Goal: Task Accomplishment & Management: Manage account settings

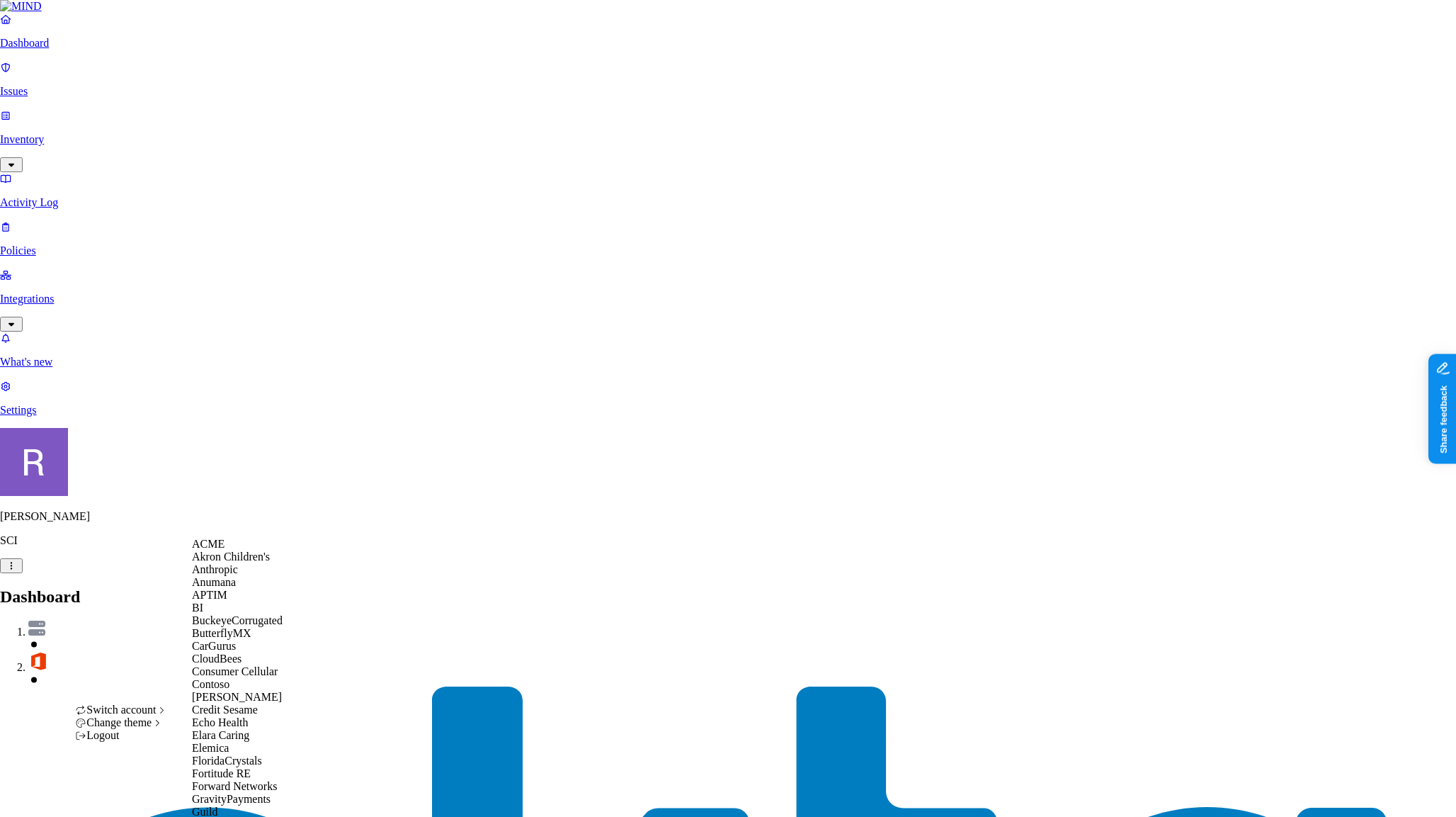
scroll to position [295, 0]
click at [247, 729] on span "Elara Caring" at bounding box center [221, 735] width 57 height 12
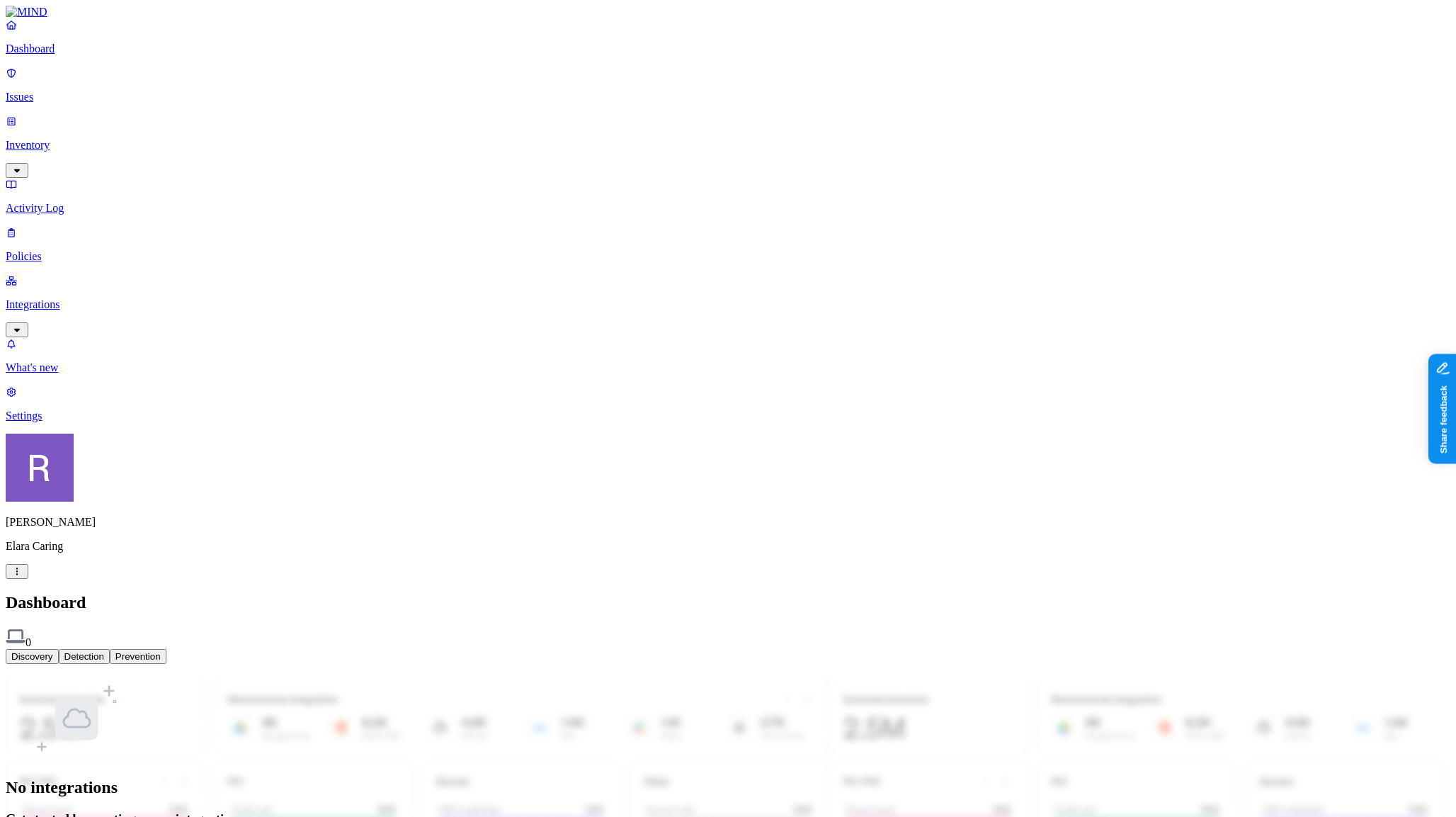
click at [56, 422] on link "Settings" at bounding box center [728, 403] width 1445 height 37
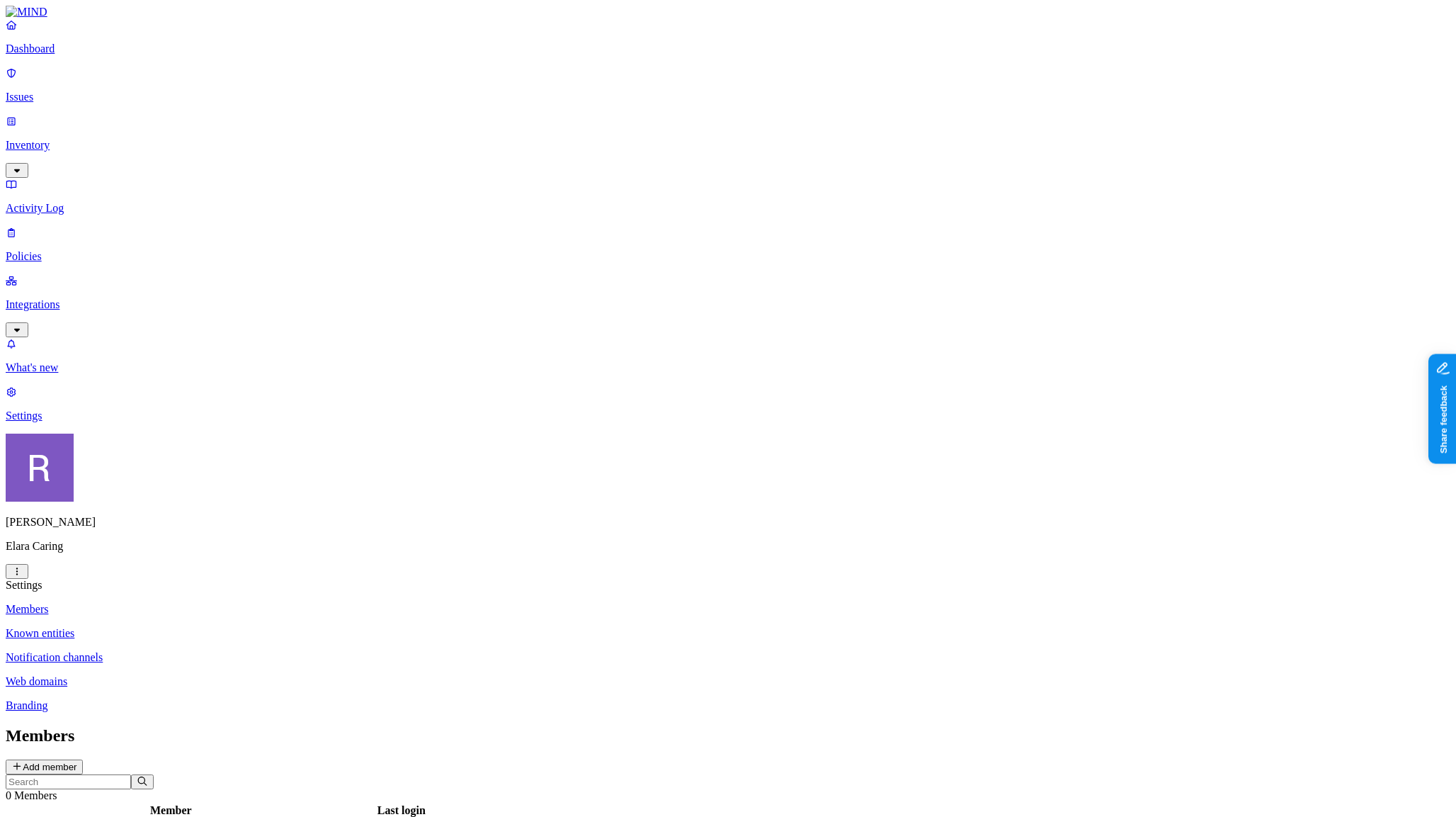
click at [140, 796] on html "Dashboard Issues Inventory Activity Log Policies Integrations What's new 1 Sett…" at bounding box center [728, 489] width 1456 height 978
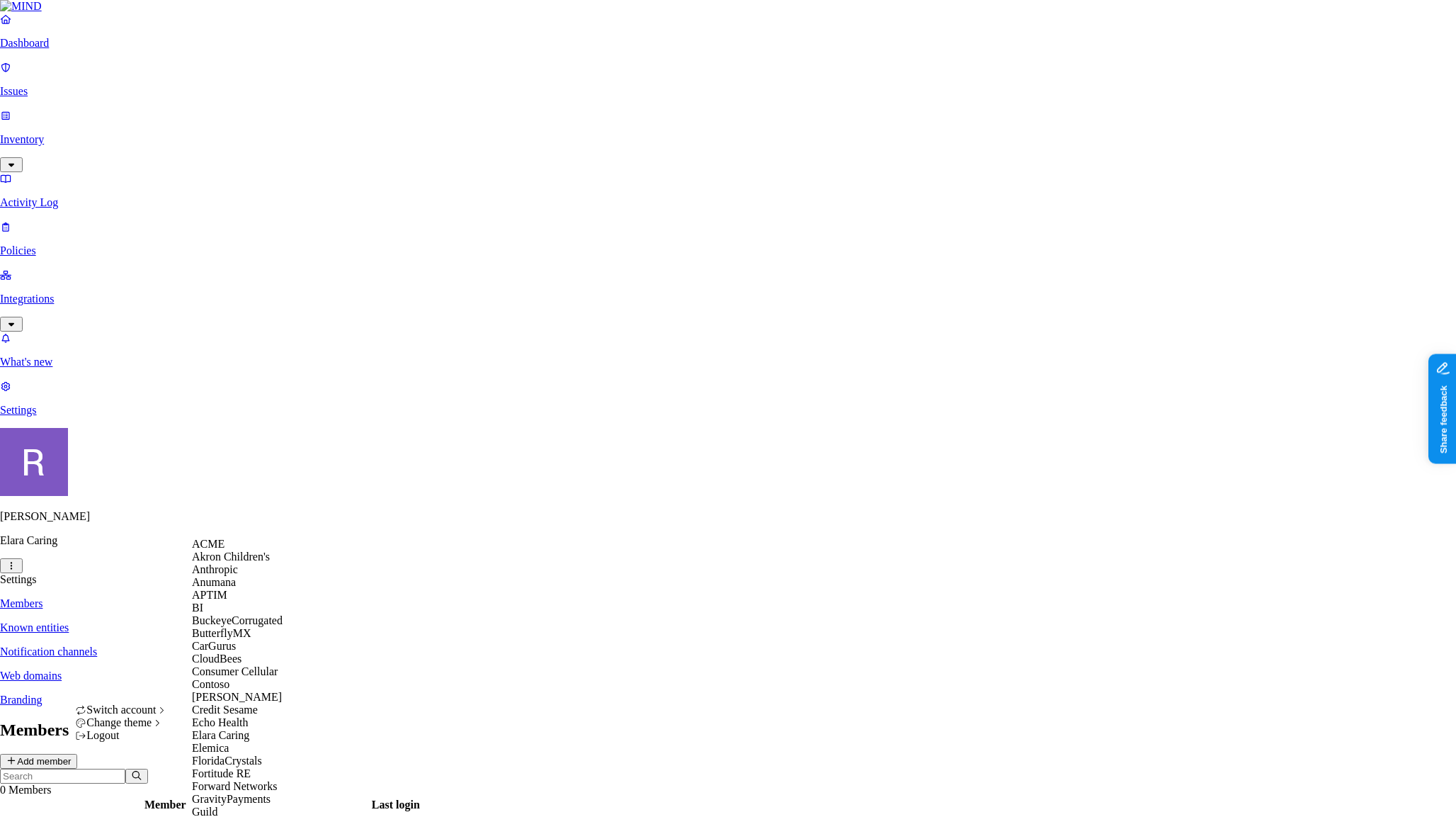
scroll to position [848, 0]
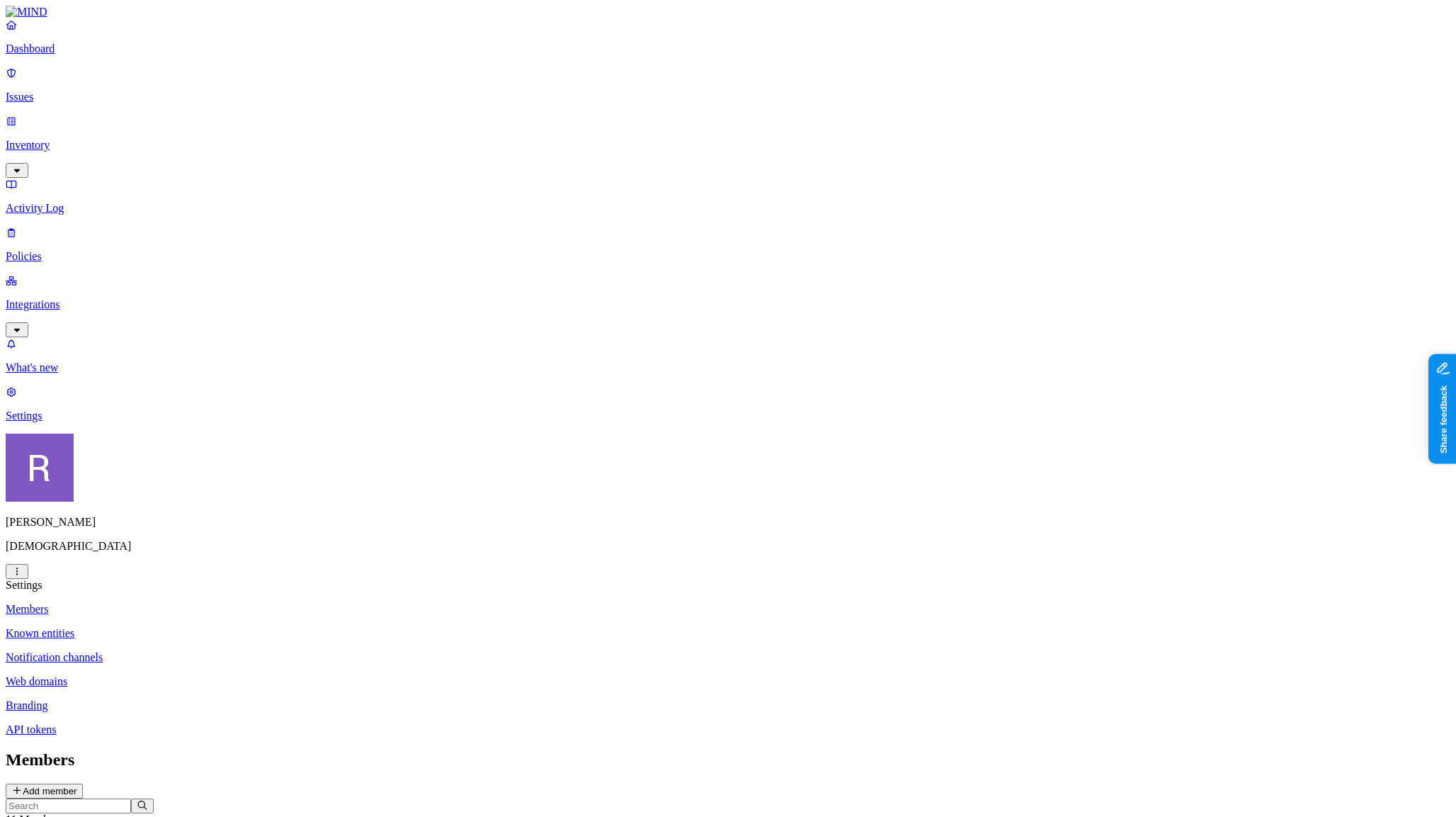
click at [81, 298] on p "Integrations" at bounding box center [728, 304] width 1445 height 13
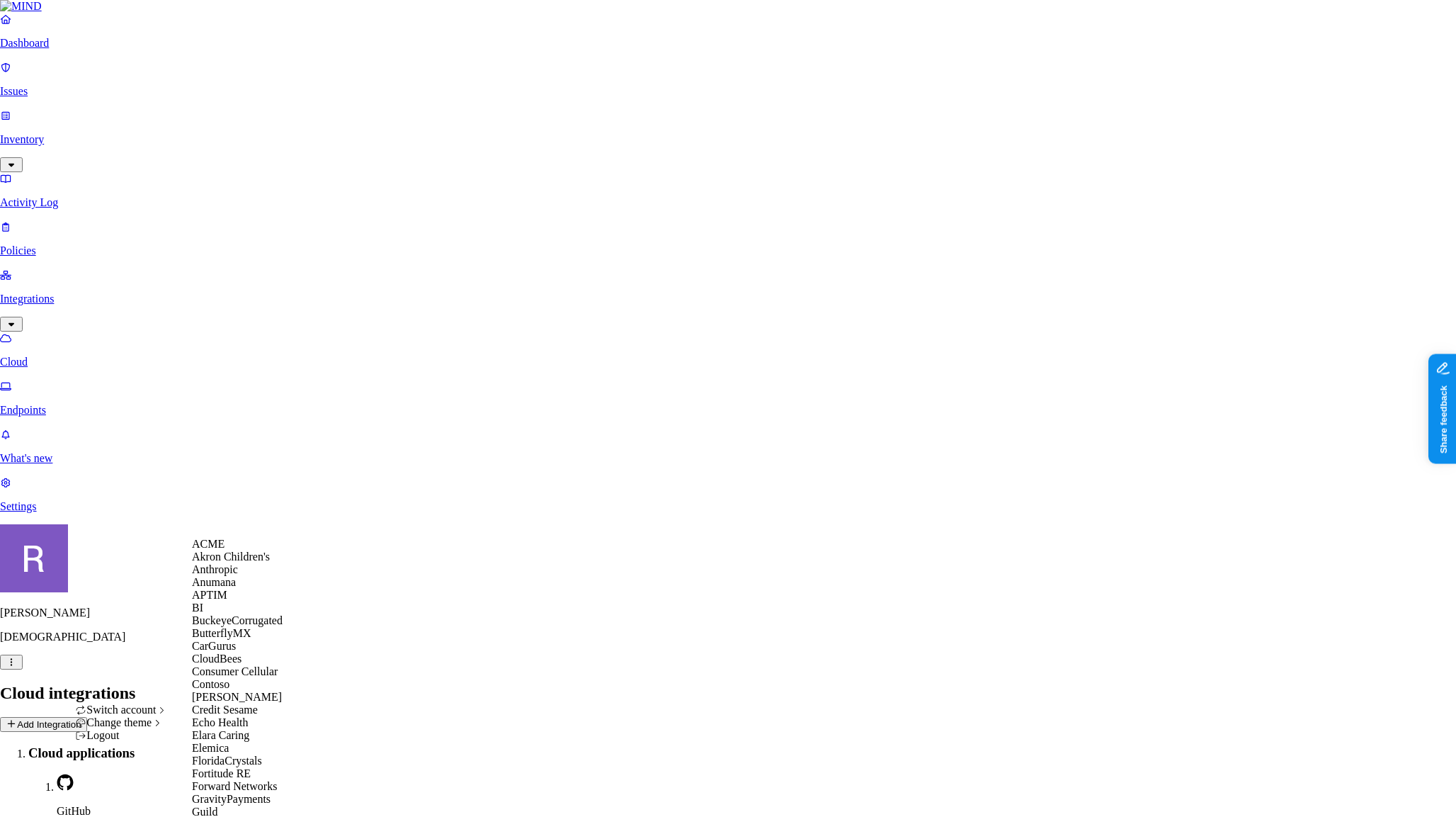
scroll to position [243, 0]
click at [249, 729] on span "Elara Caring" at bounding box center [221, 735] width 57 height 12
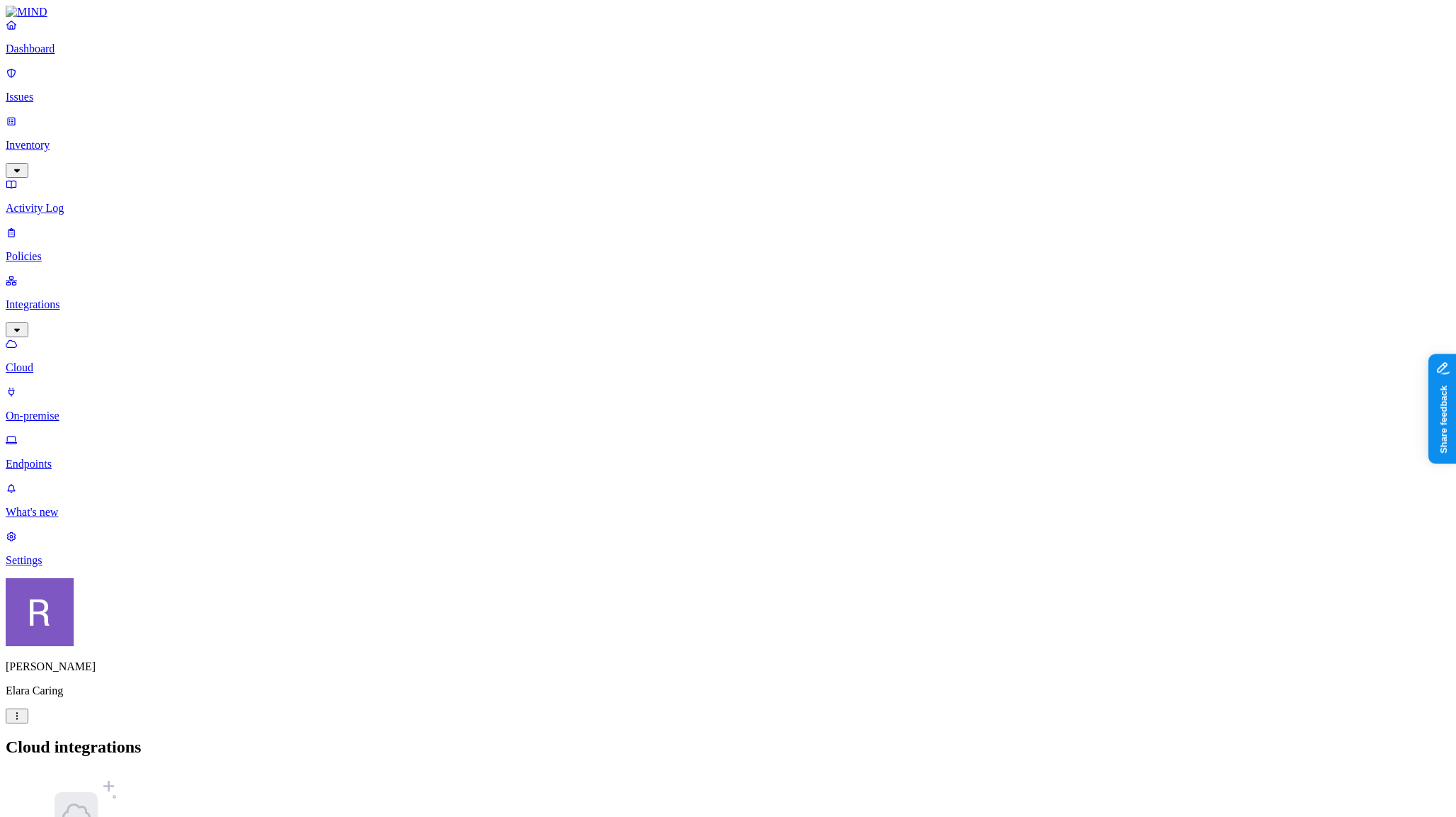
click at [63, 566] on p "Settings" at bounding box center [728, 560] width 1445 height 13
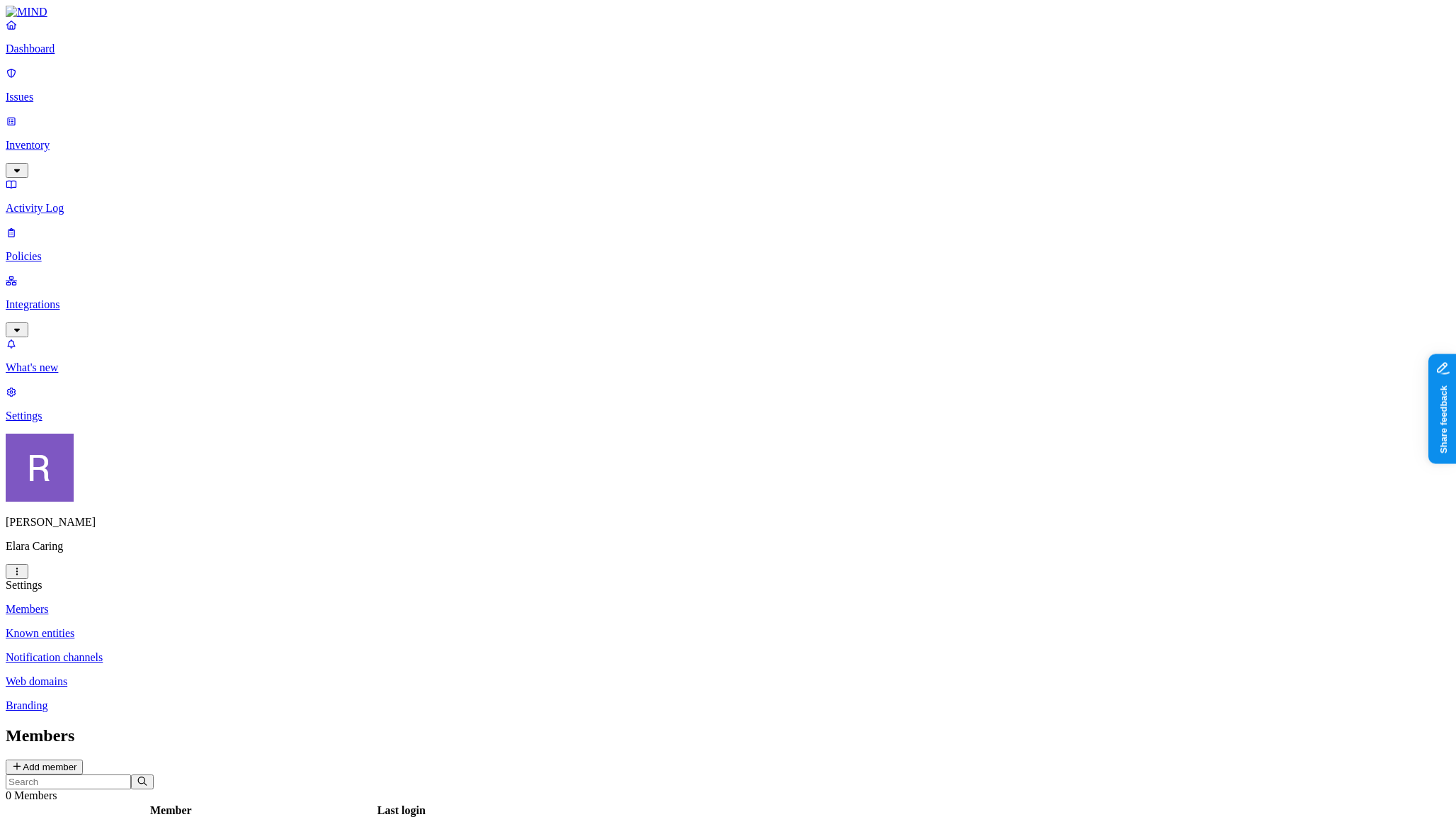
click at [22, 761] on icon at bounding box center [16, 766] width 11 height 9
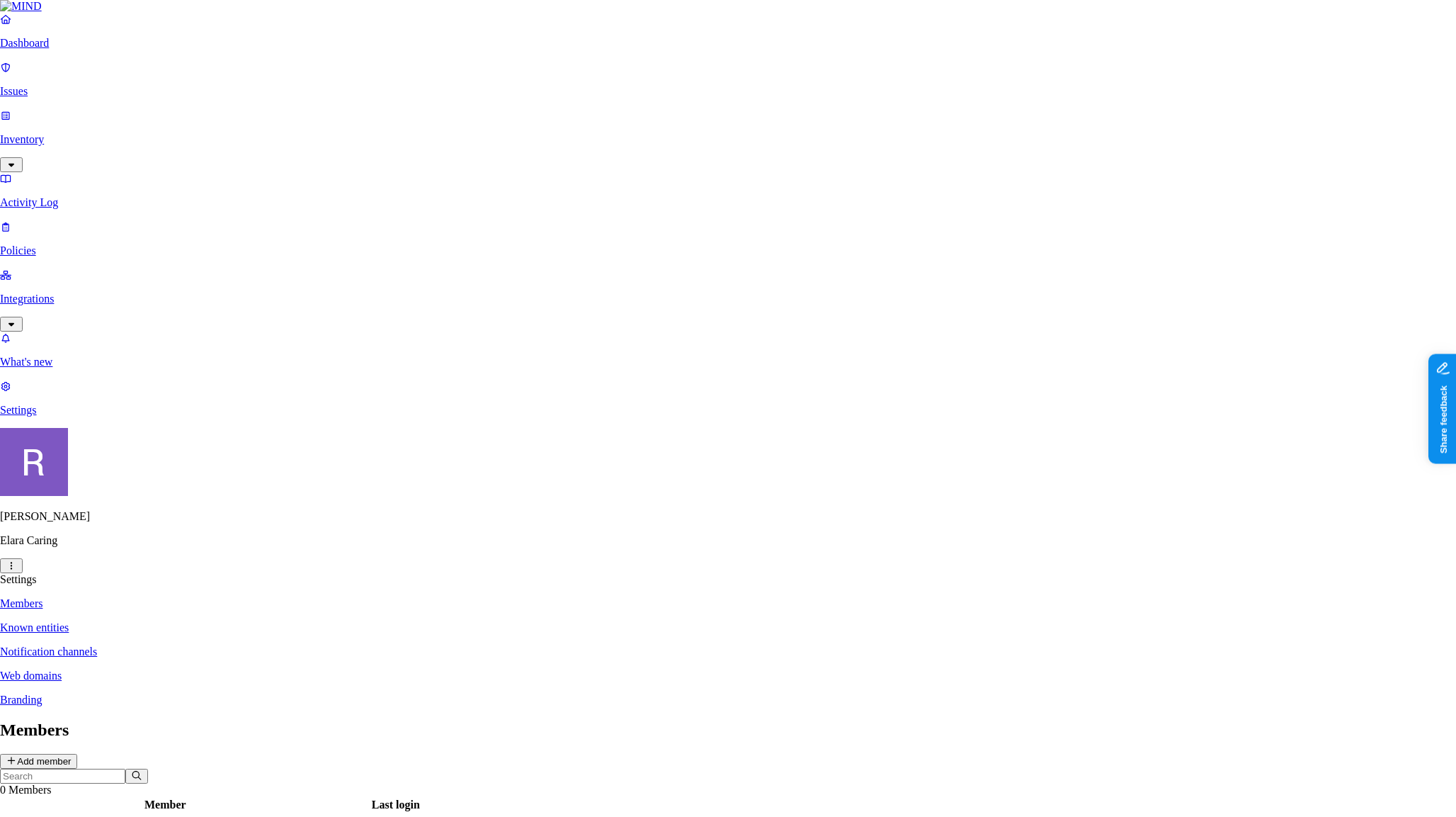
paste input "mailto:jsosebee@elara.com"
type input "[EMAIL_ADDRESS][DOMAIN_NAME]"
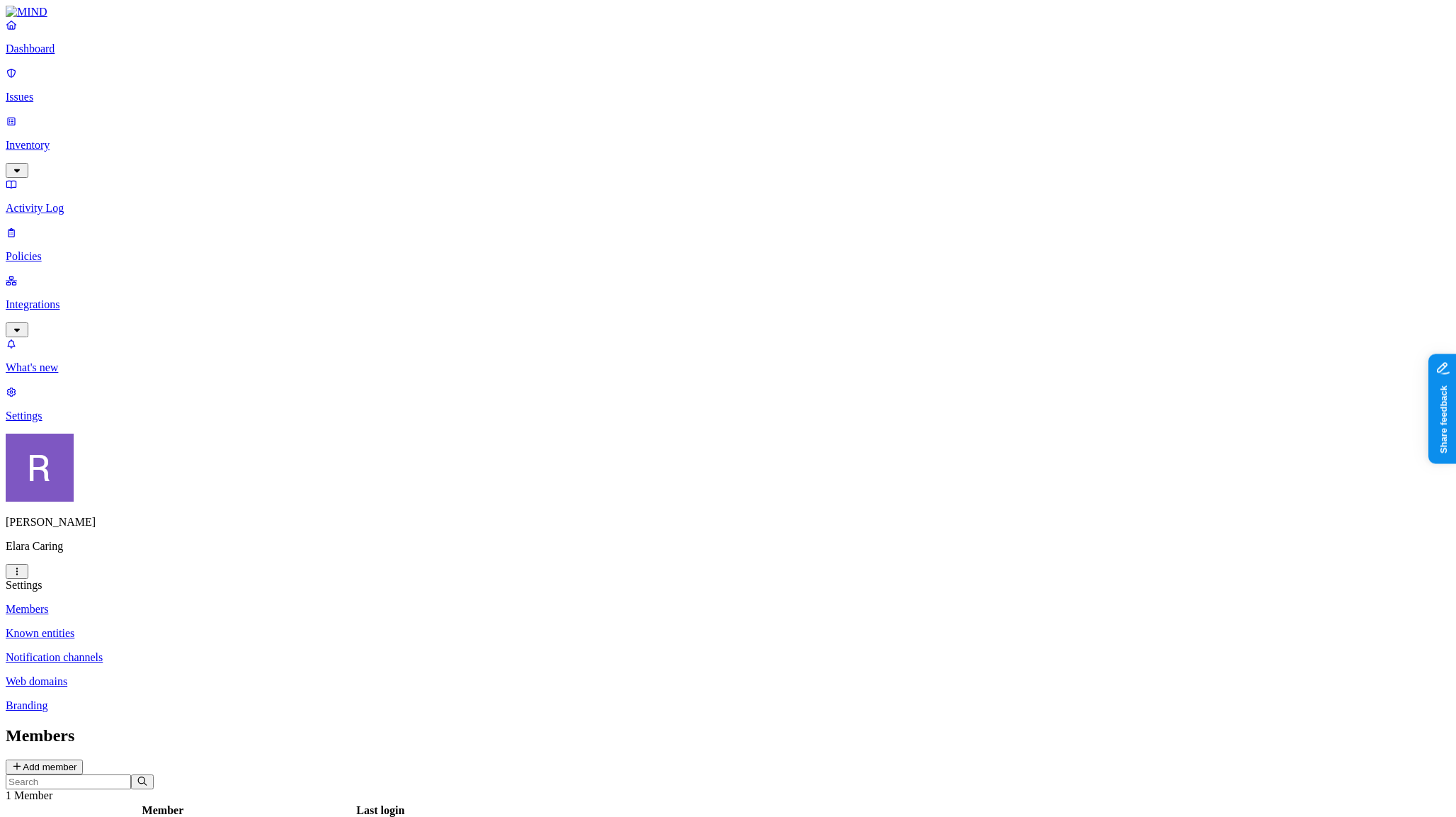
click at [83, 760] on button "Add member" at bounding box center [45, 766] width 77 height 15
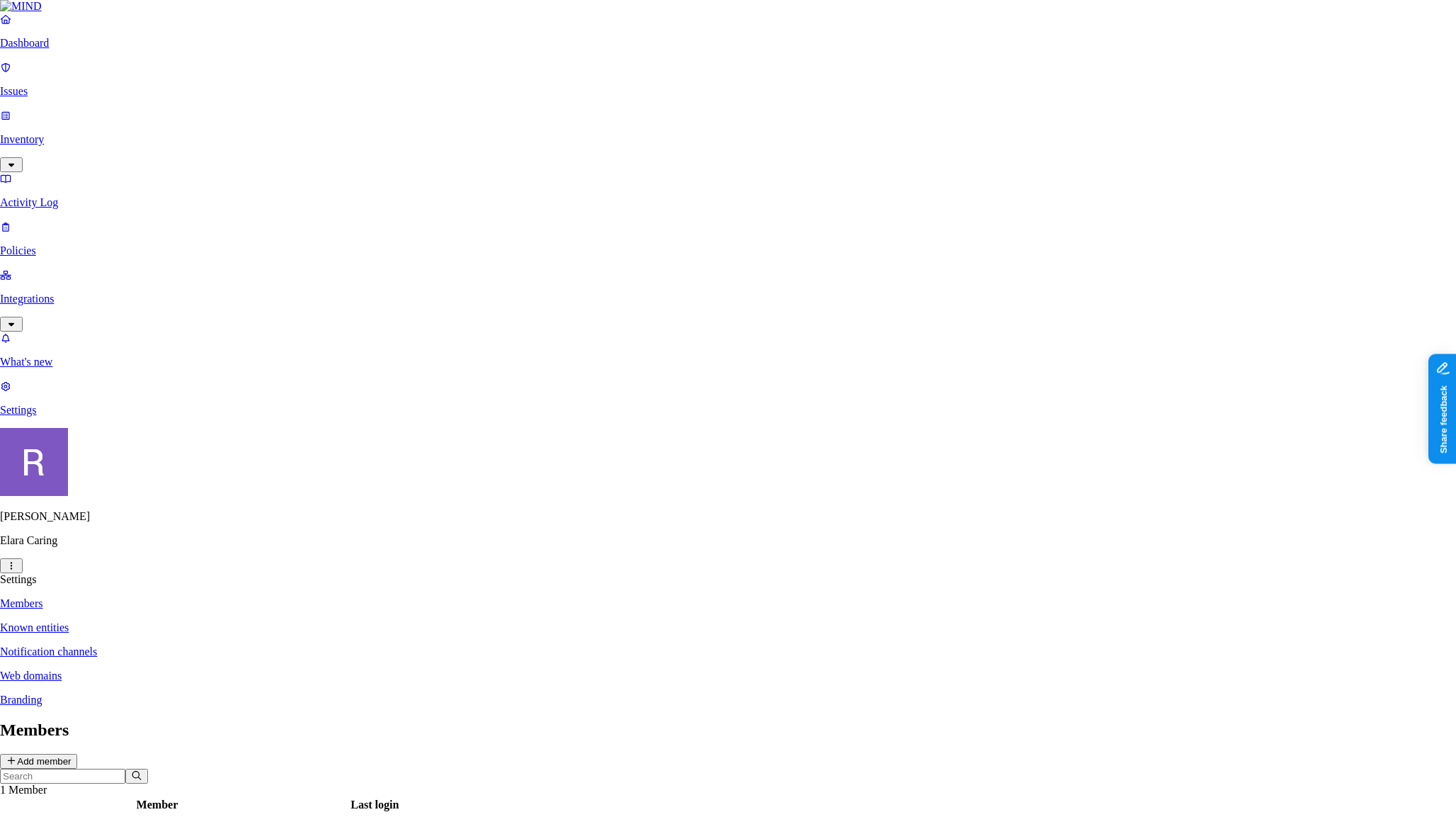
paste input "mailto:djohnson3@elara.com"
type input "[EMAIL_ADDRESS][DOMAIN_NAME]"
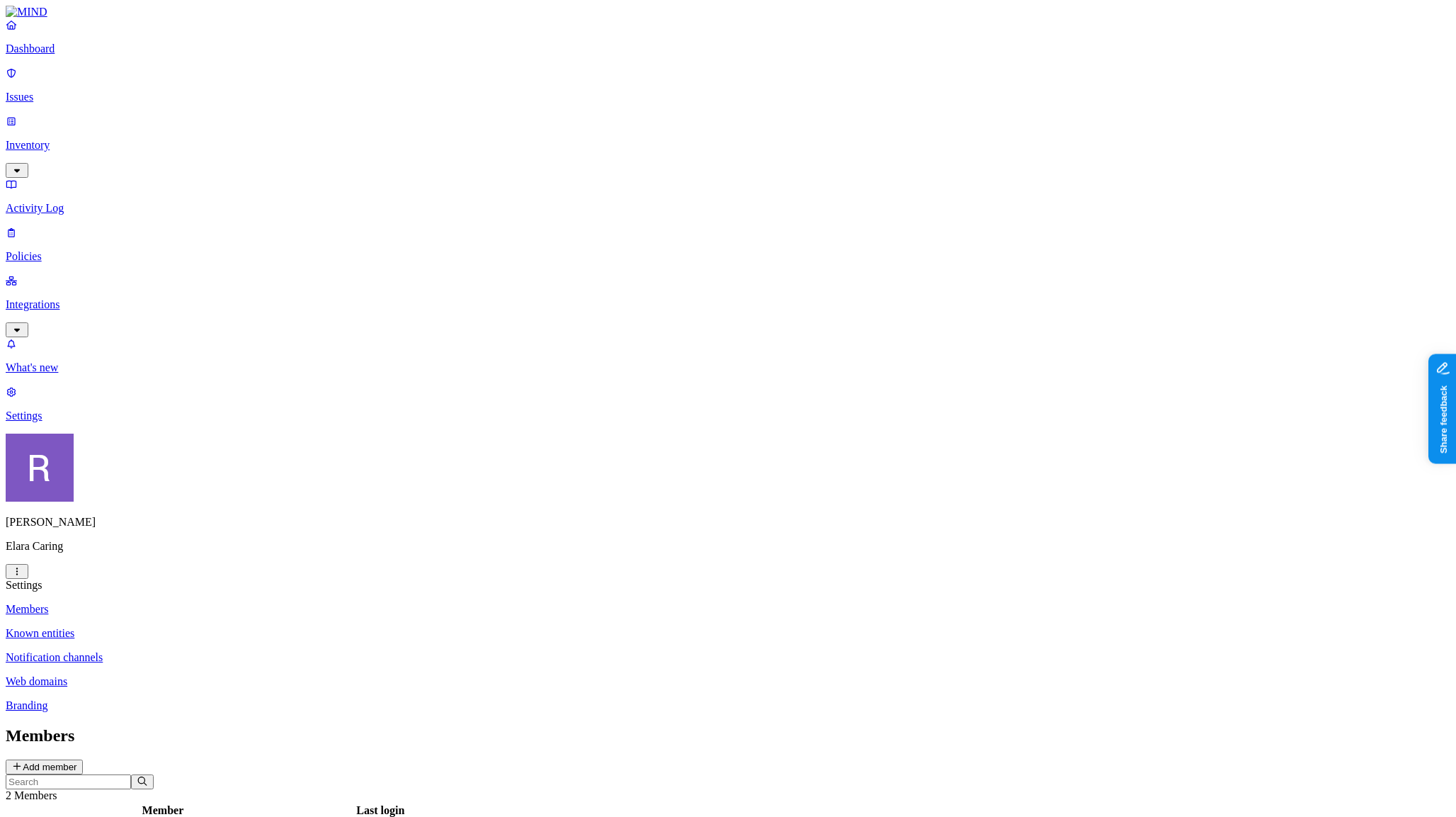
click at [83, 760] on button "Add member" at bounding box center [45, 766] width 77 height 15
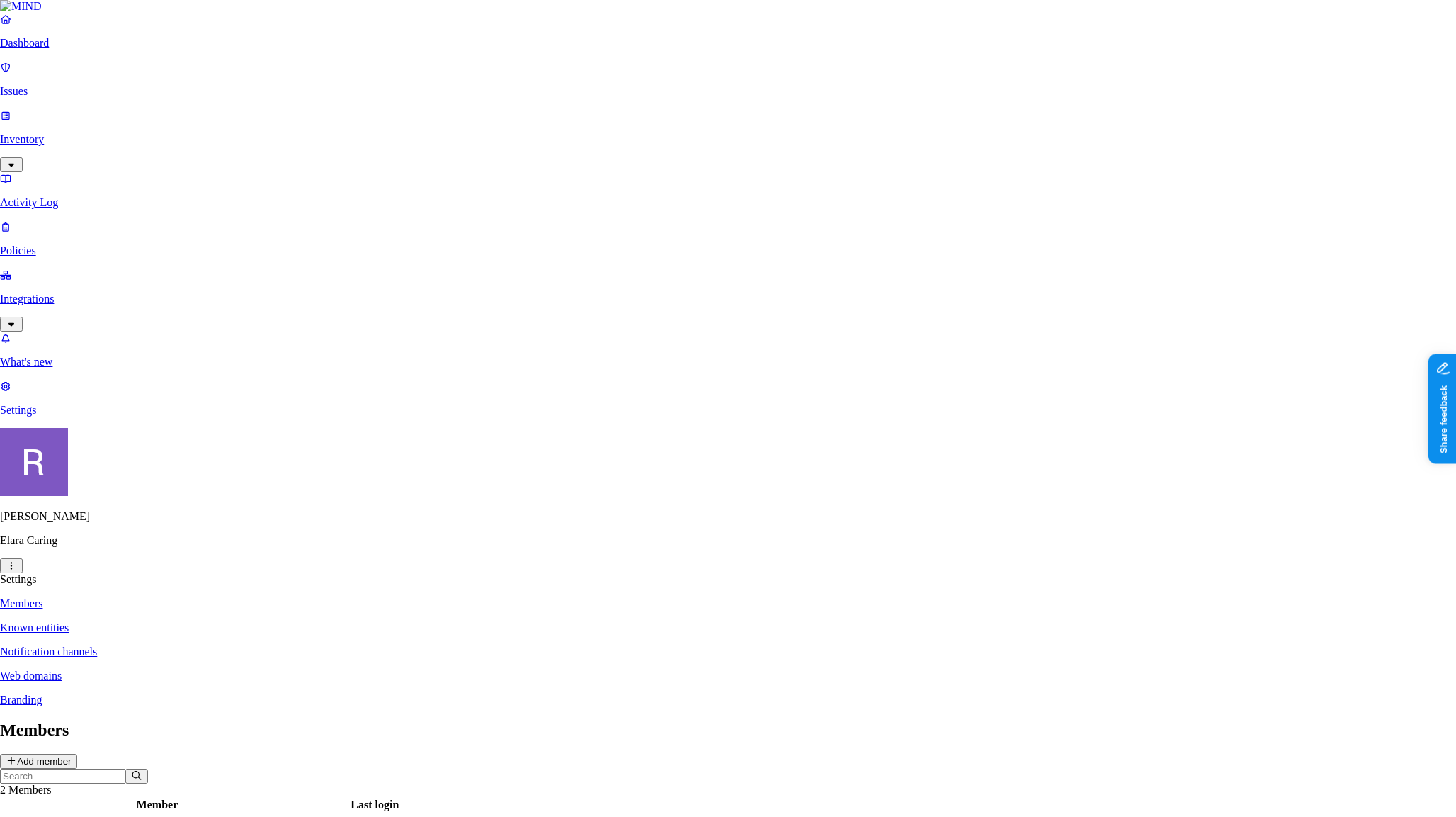
paste input "mailto:jgarner@elara.com"
type input "[EMAIL_ADDRESS][DOMAIN_NAME]"
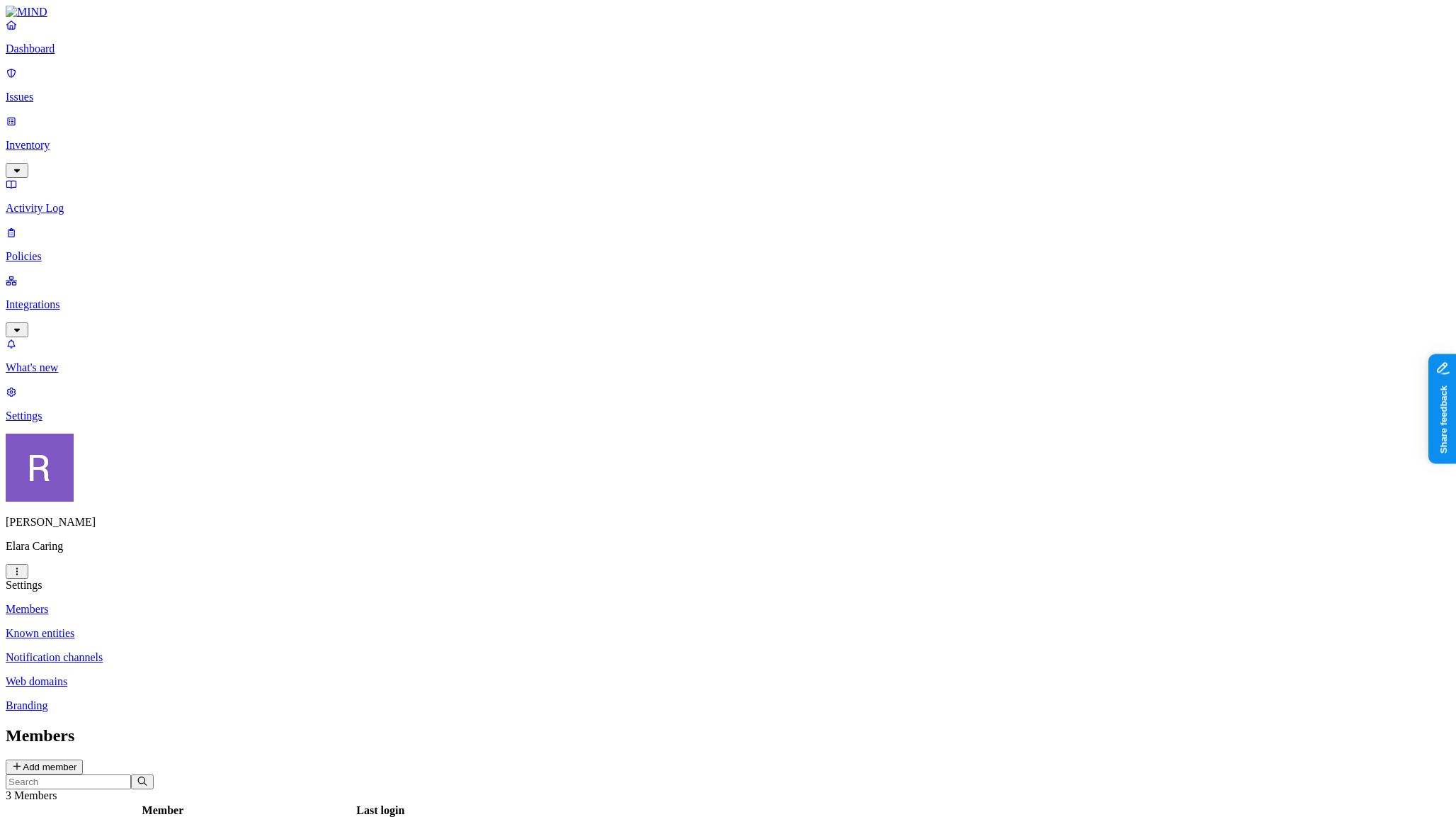
click at [83, 760] on button "Add member" at bounding box center [45, 766] width 77 height 15
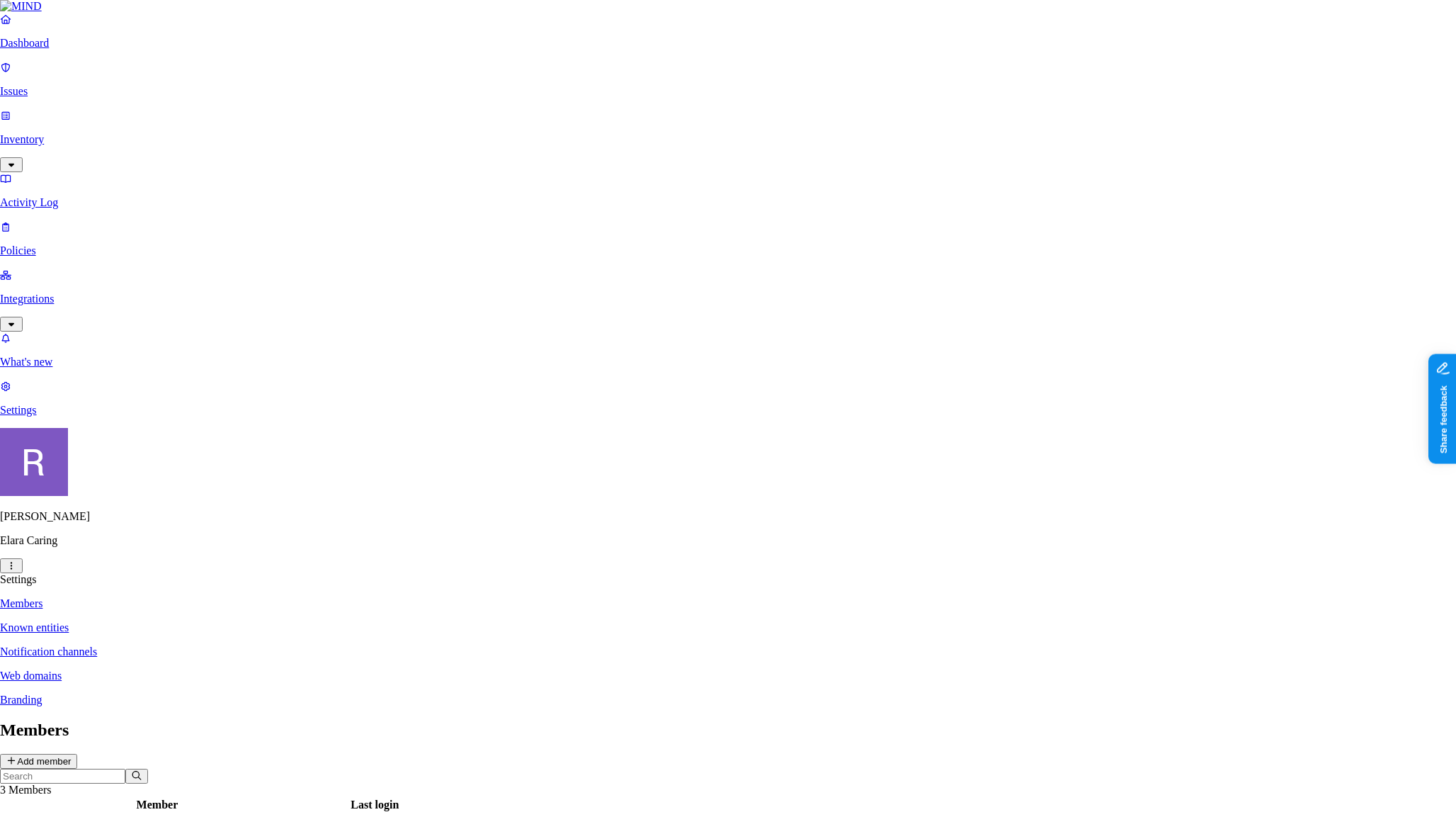
paste input "mailto:vgupta@elara.com"
type input "[EMAIL_ADDRESS][DOMAIN_NAME]"
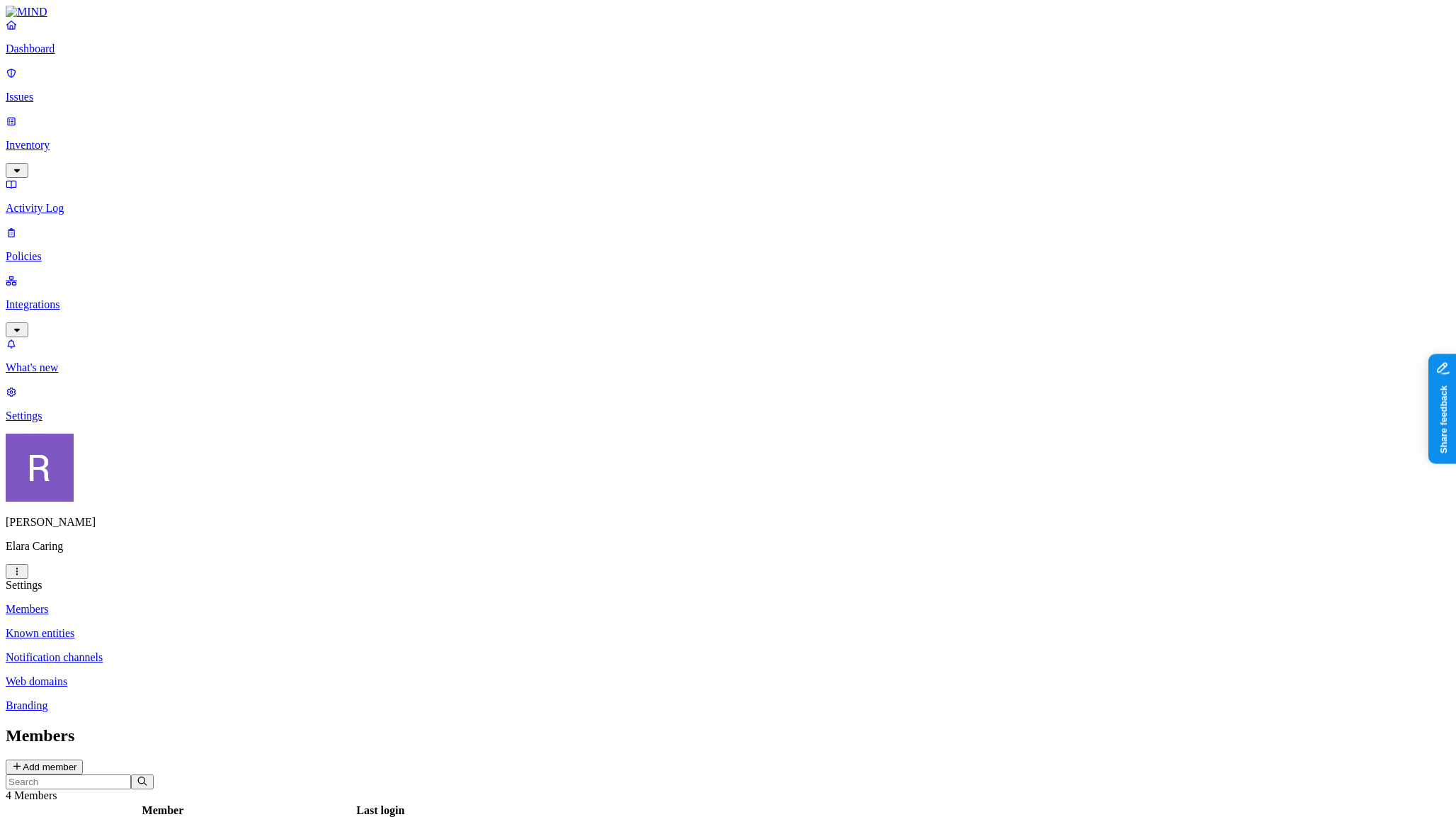
click at [83, 760] on button "Add member" at bounding box center [45, 766] width 77 height 15
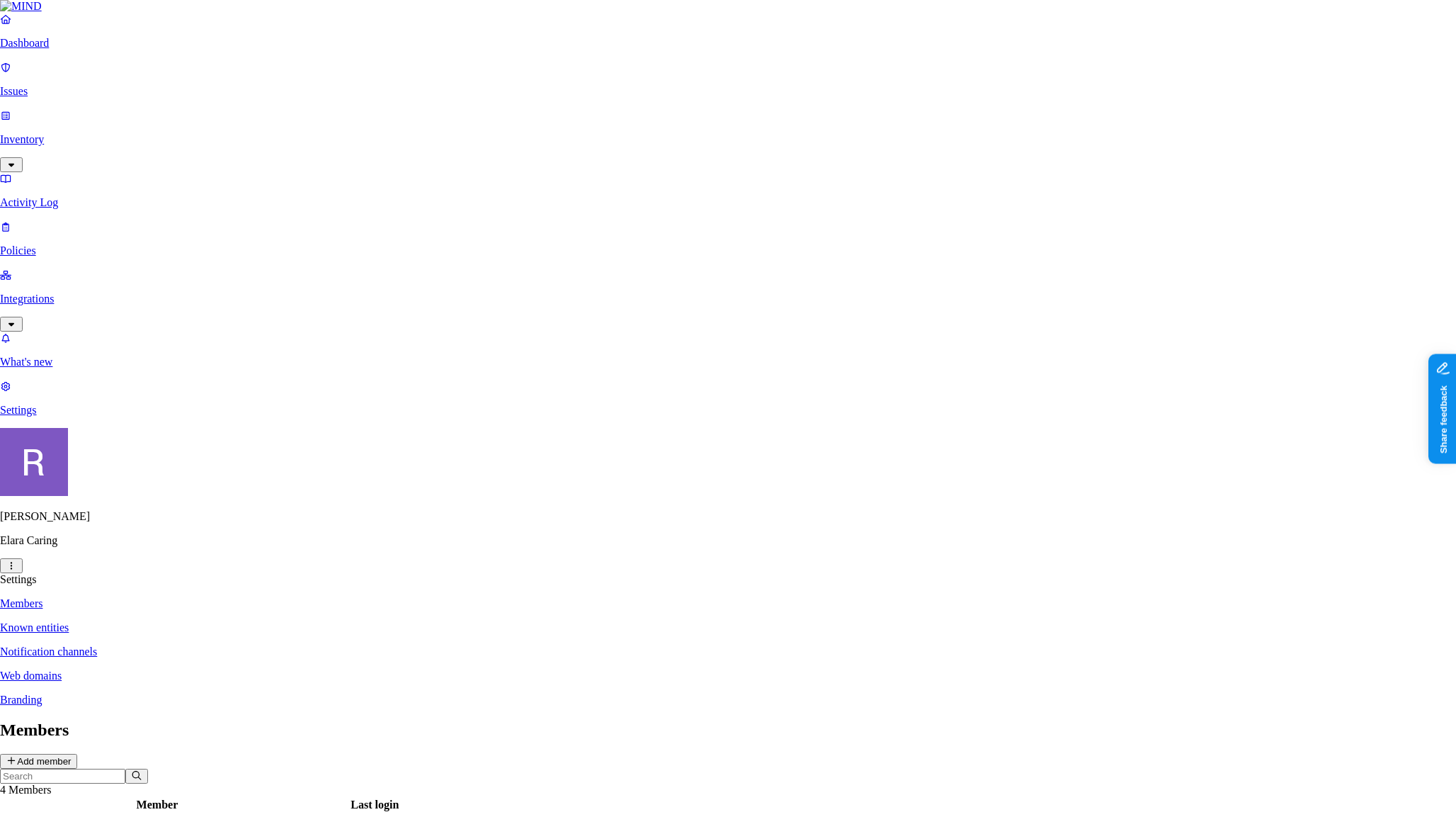
paste input "mailto:ckuhn@elara.com"
type input "[EMAIL_ADDRESS][DOMAIN_NAME]"
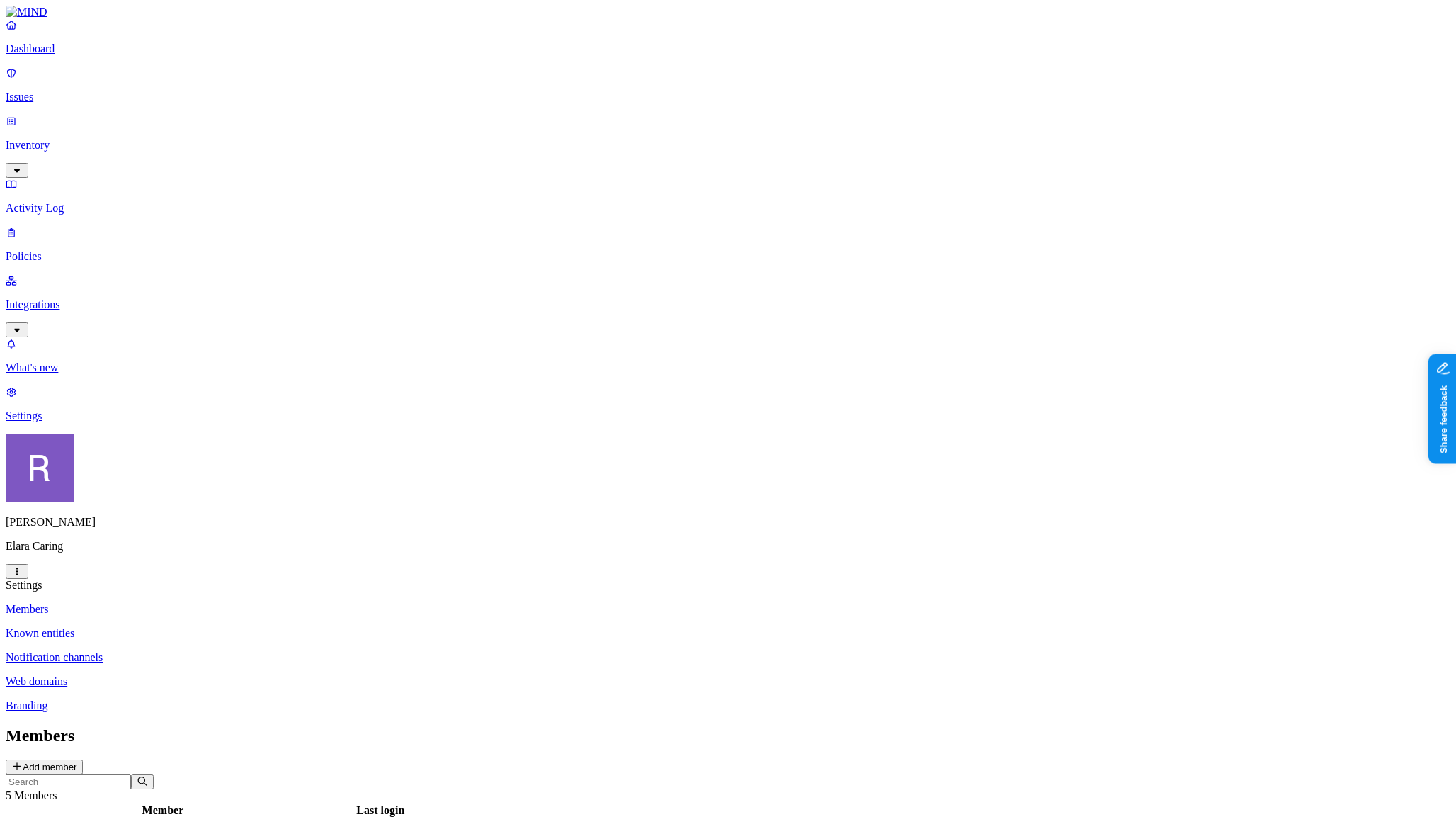
click at [83, 760] on button "Add member" at bounding box center [45, 766] width 77 height 15
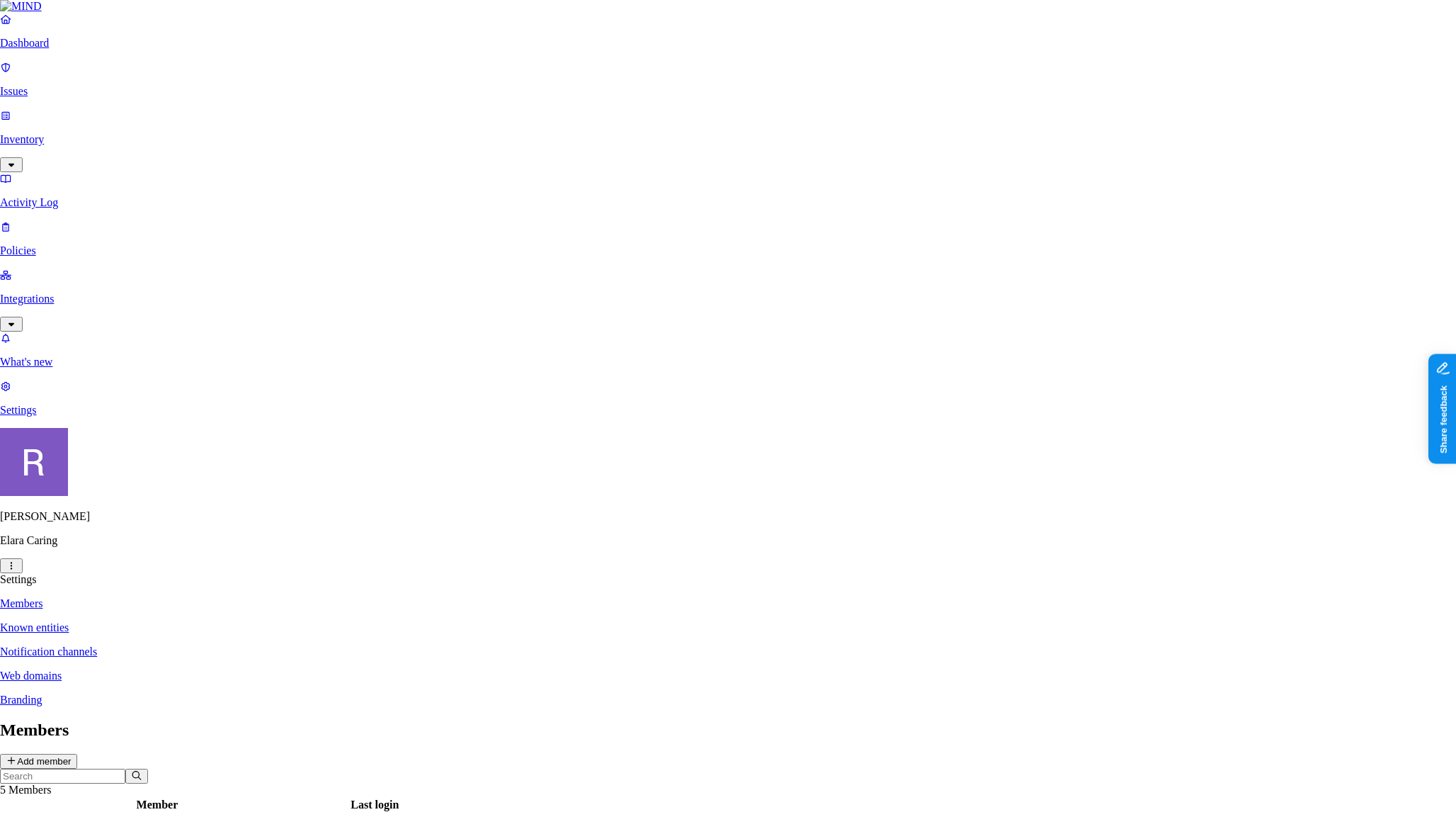
paste input "mailto:aocana@elara.com"
type input "[EMAIL_ADDRESS][DOMAIN_NAME]"
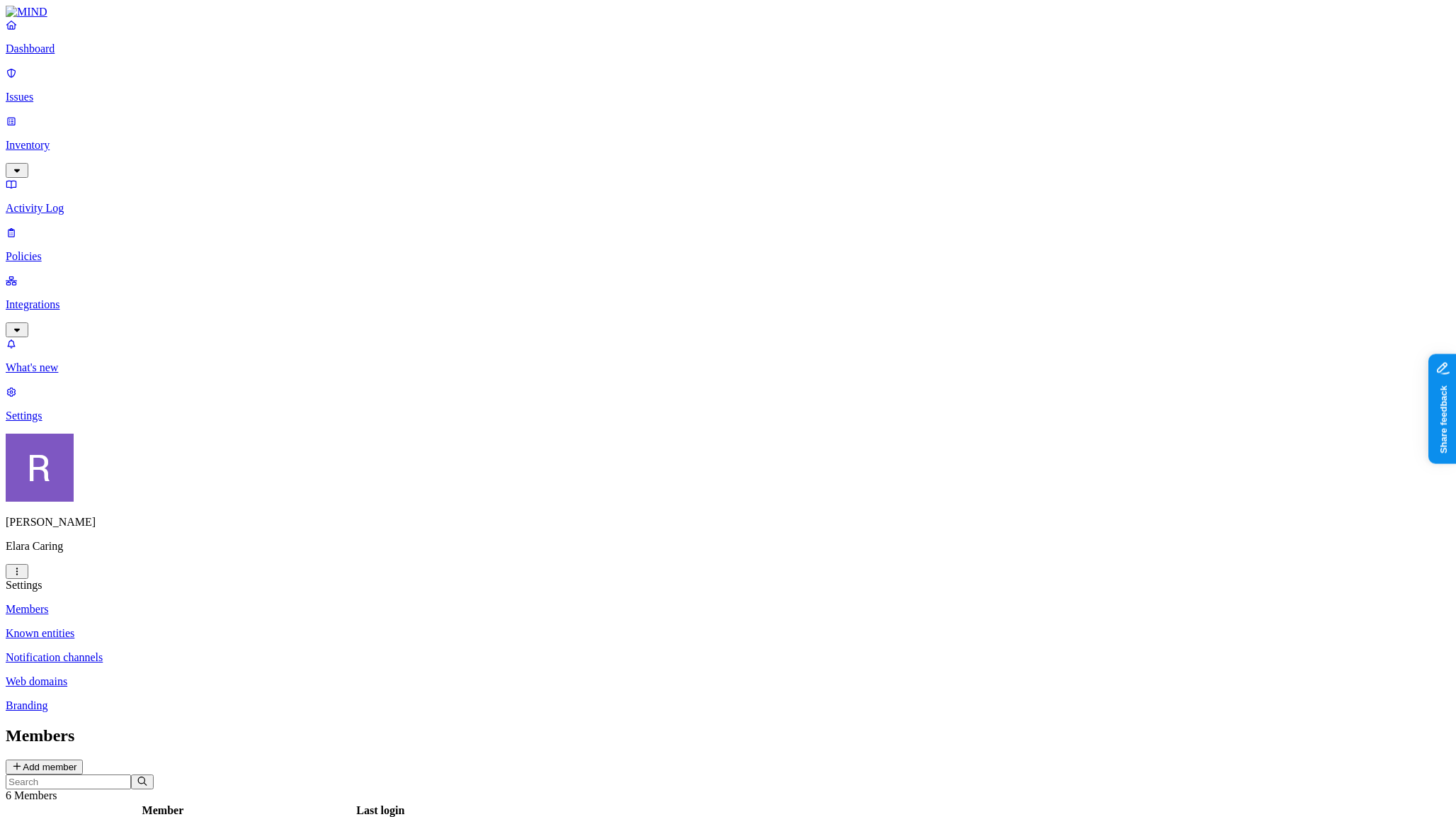
click at [57, 55] on p "Dashboard" at bounding box center [728, 49] width 1445 height 13
